Goal: Task Accomplishment & Management: Manage account settings

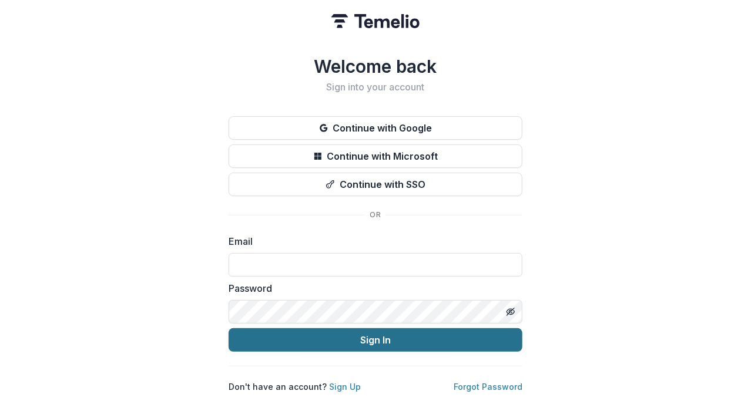
type input "**********"
click at [393, 331] on button "Sign In" at bounding box center [376, 339] width 294 height 23
